Goal: Task Accomplishment & Management: Manage account settings

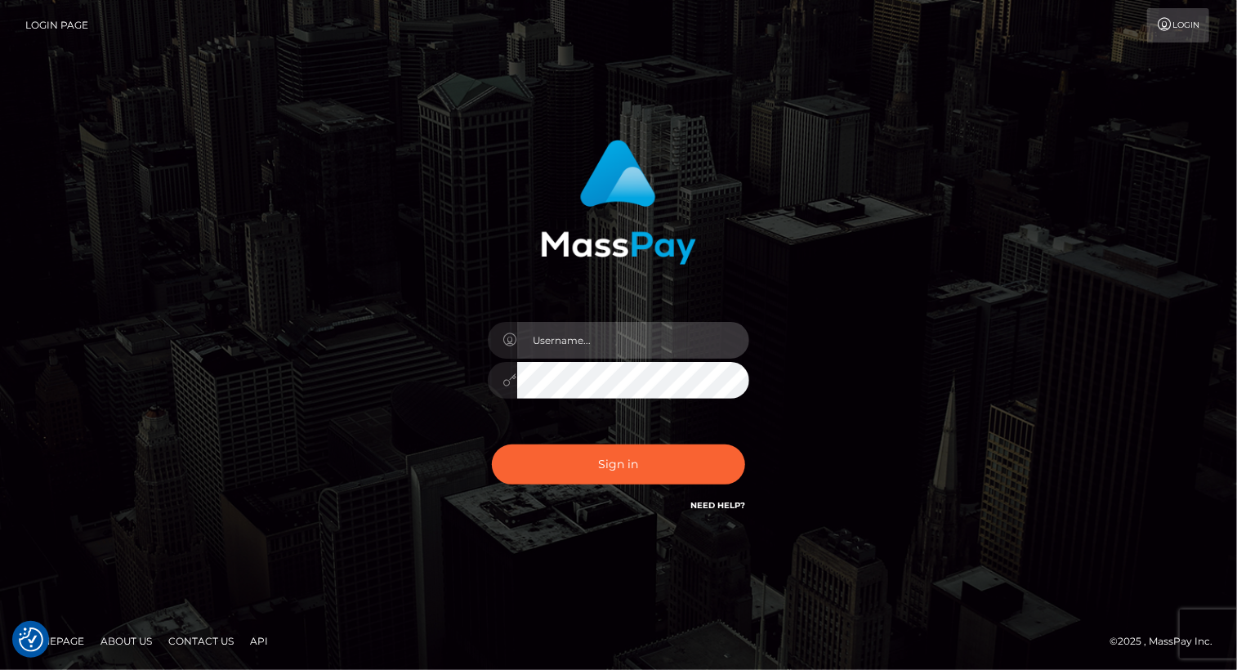
click at [586, 345] on input "text" at bounding box center [633, 340] width 232 height 37
type input "[PERSON_NAME].luminaryplay"
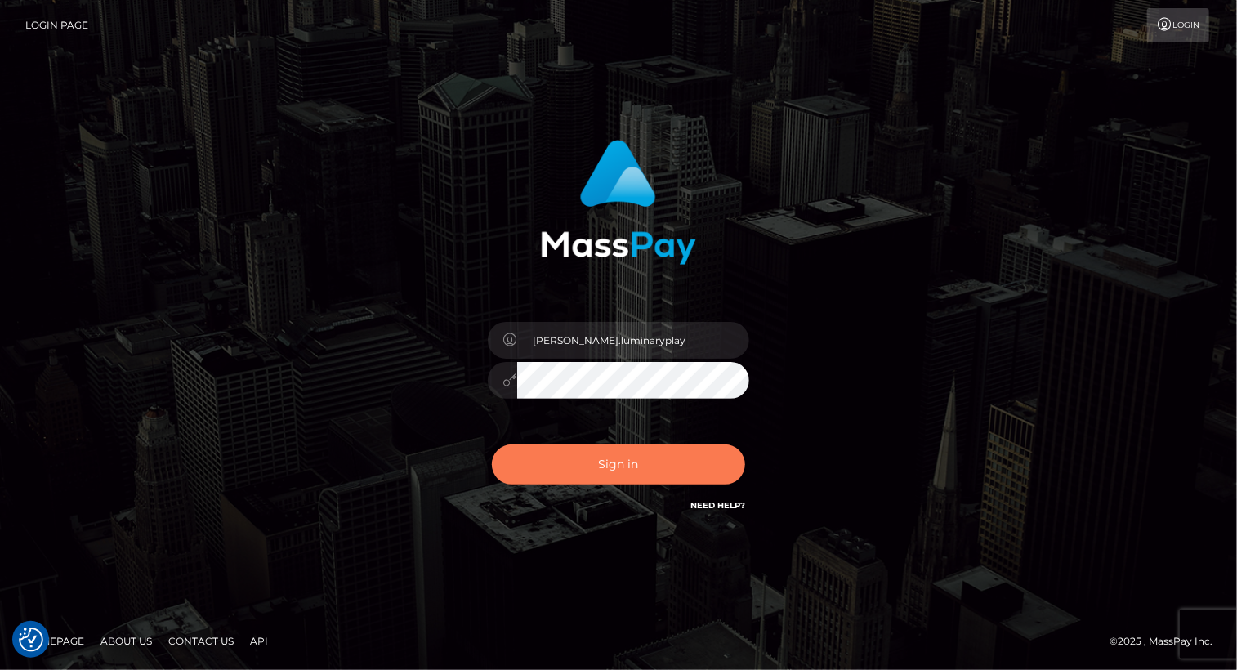
click at [641, 463] on button "Sign in" at bounding box center [618, 465] width 253 height 40
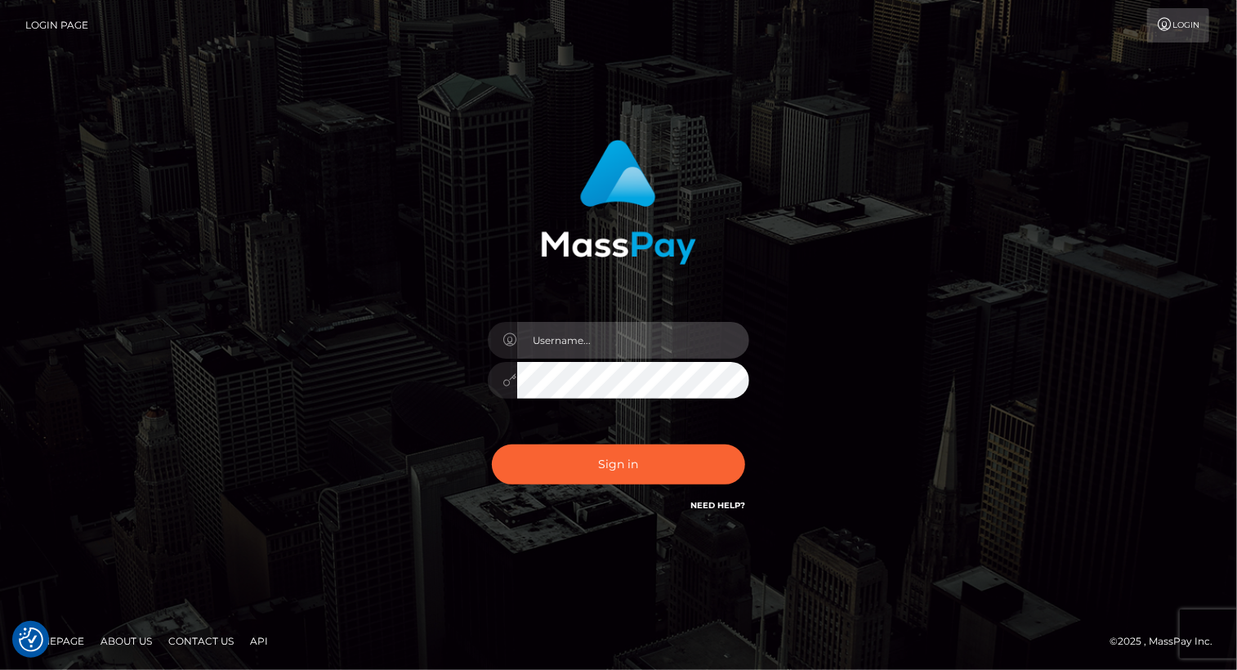
click at [622, 336] on input "text" at bounding box center [633, 340] width 232 height 37
type input "Arlene.luminaryplay"
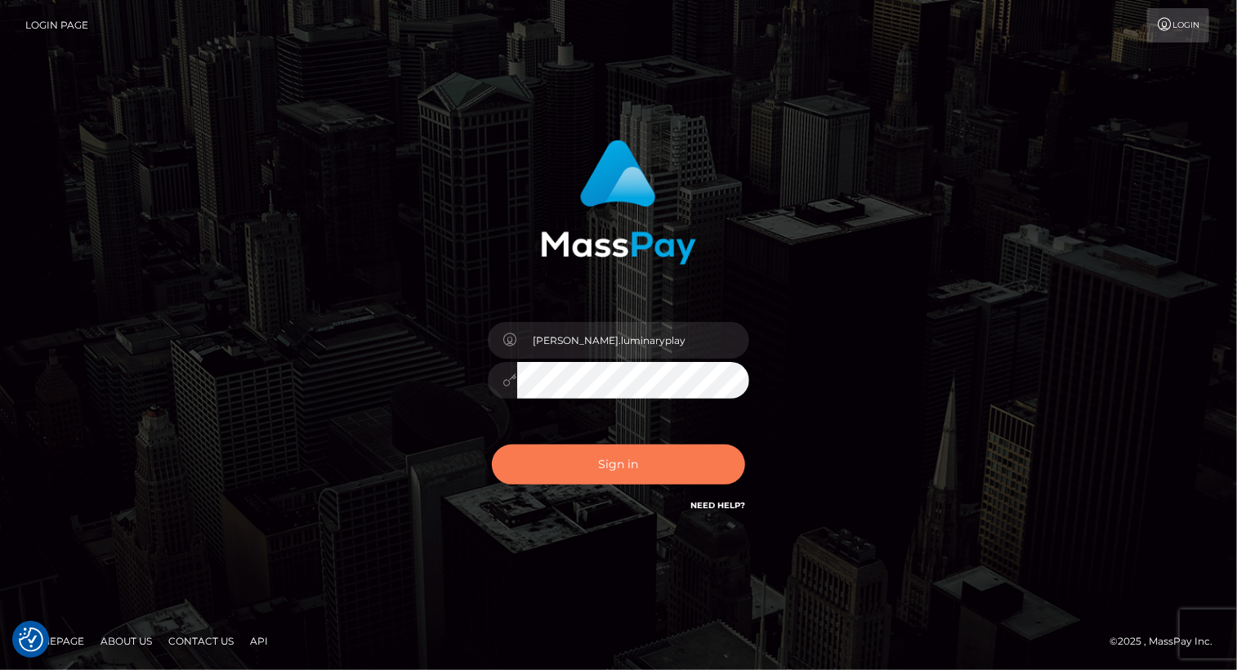
click at [633, 460] on button "Sign in" at bounding box center [618, 465] width 253 height 40
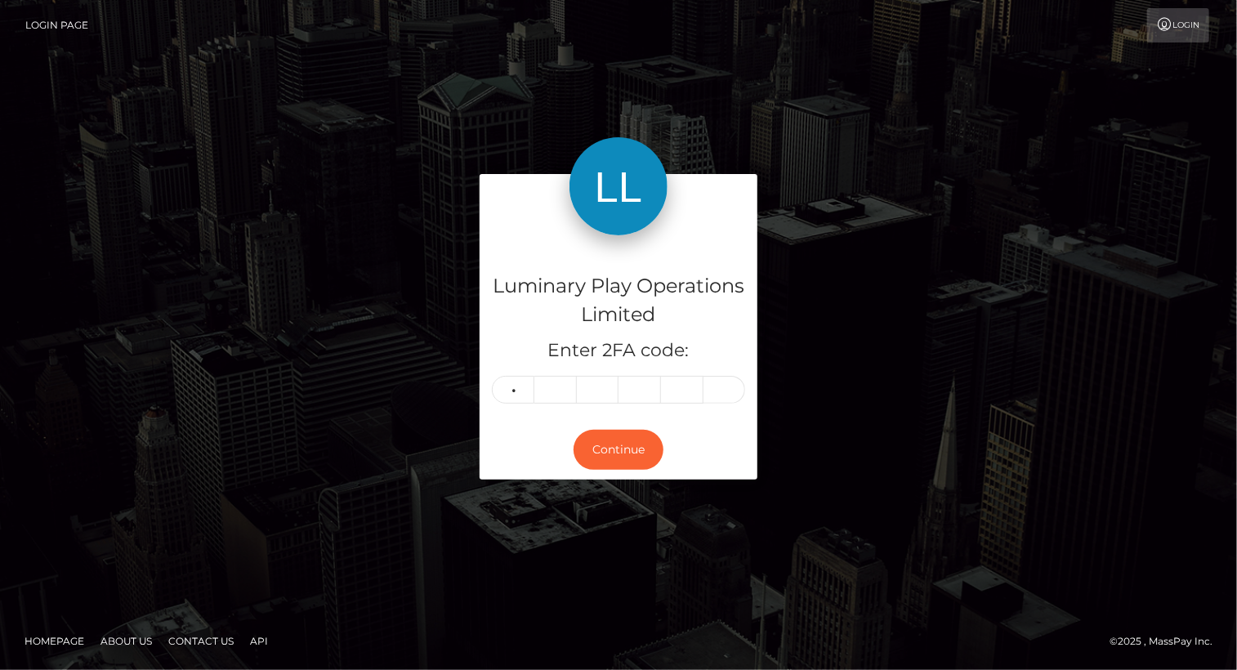
type input "8"
type input "0"
type input "9"
type input "3"
type input "0"
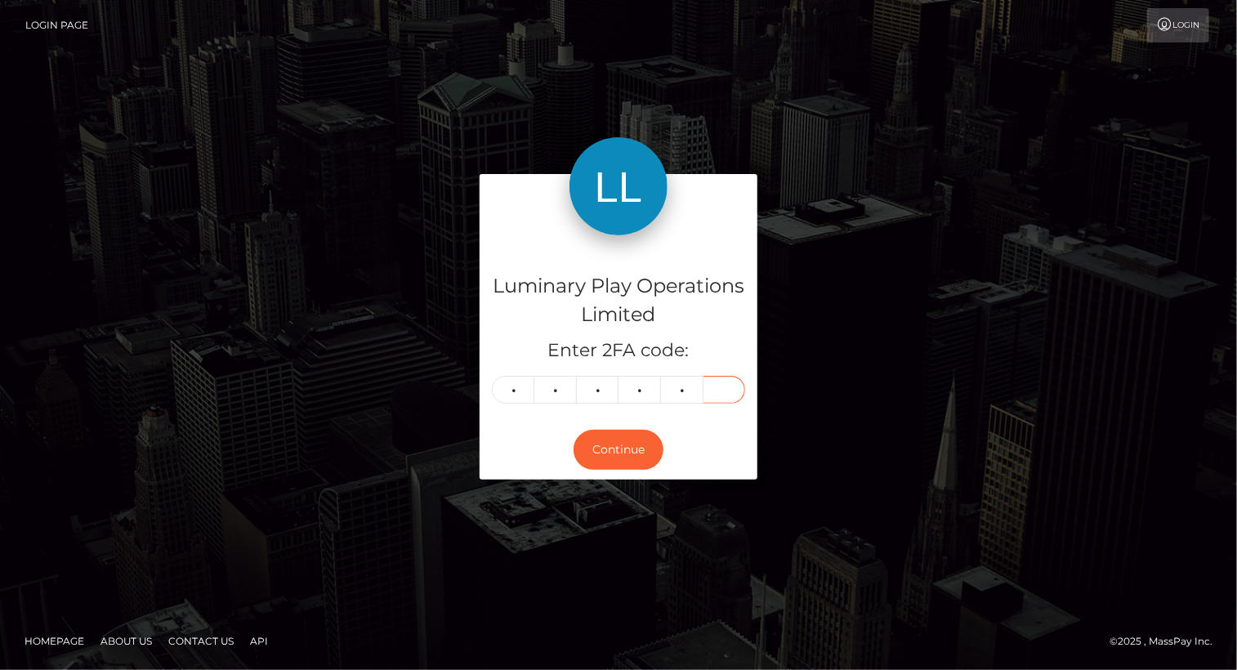
type input "7"
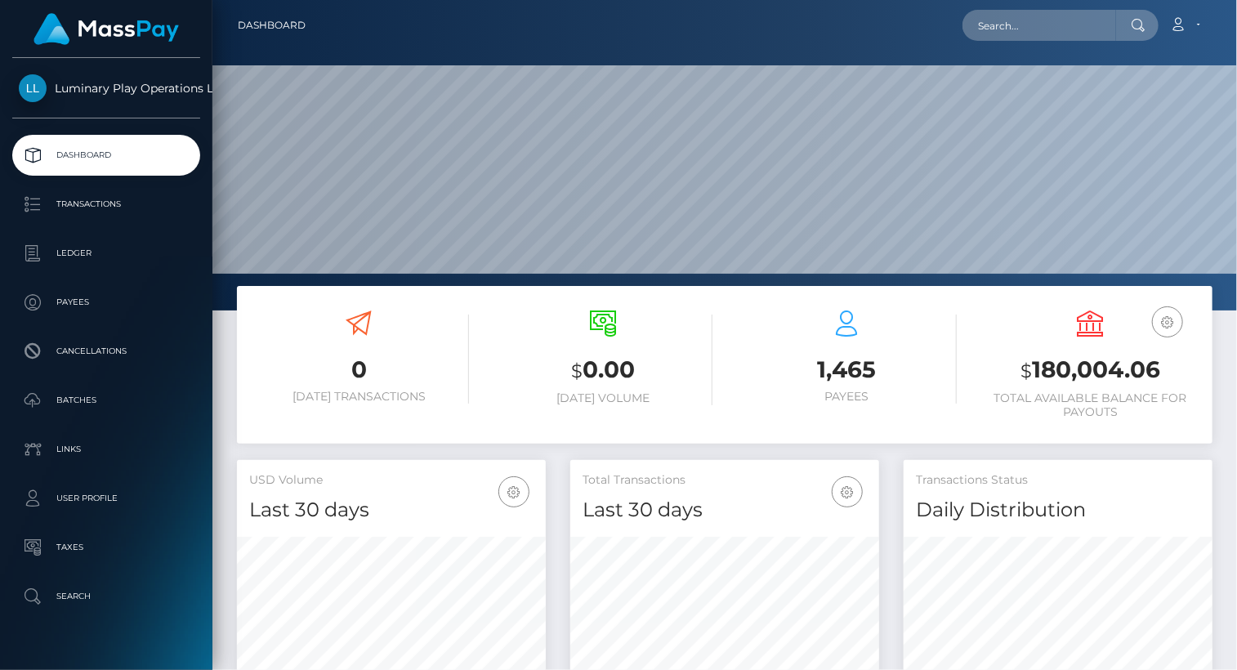
scroll to position [289, 308]
